Goal: Find contact information: Find contact information

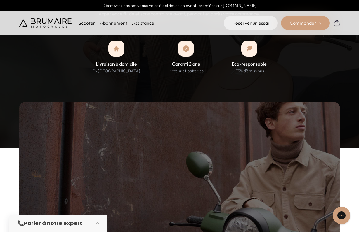
scroll to position [648, 0]
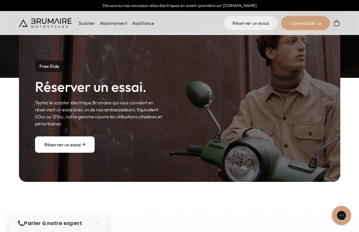
click at [340, 213] on icon "Gorgias live chat" at bounding box center [341, 216] width 6 height 6
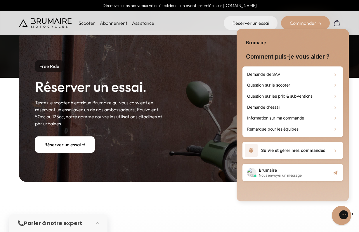
scroll to position [0, 0]
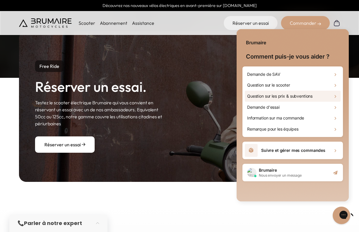
click at [293, 93] on div "Question sur les prix & subventions" at bounding box center [293, 96] width 96 height 11
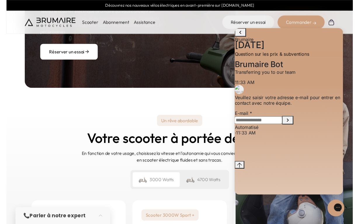
scroll to position [746, 0]
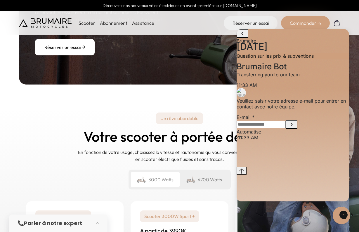
click at [268, 128] on input "E-mail" at bounding box center [260, 125] width 49 height 8
click at [142, 19] on main-header "Découvrez nos nouveaux vélos électriques en avant-première sur [DOMAIN_NAME] Sc…" at bounding box center [179, 17] width 359 height 35
click at [140, 25] on link "Assistance" at bounding box center [143, 23] width 22 height 6
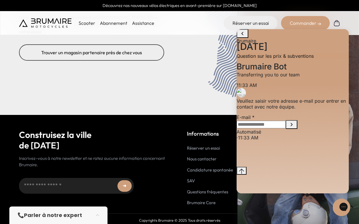
scroll to position [2381, 0]
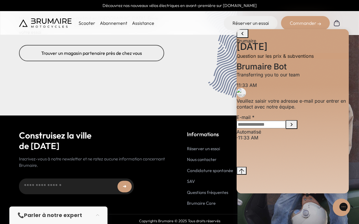
click at [201, 159] on link "Nous contacter" at bounding box center [201, 160] width 29 height 6
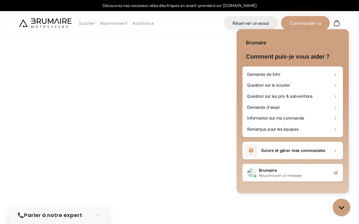
click at [56, 209] on div "📞 Parler à notre expert" at bounding box center [58, 216] width 98 height 18
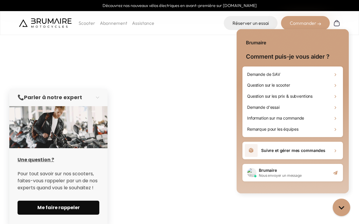
click at [58, 207] on span "Me faire rappeler" at bounding box center [59, 207] width 68 height 7
